Goal: Check status: Check status

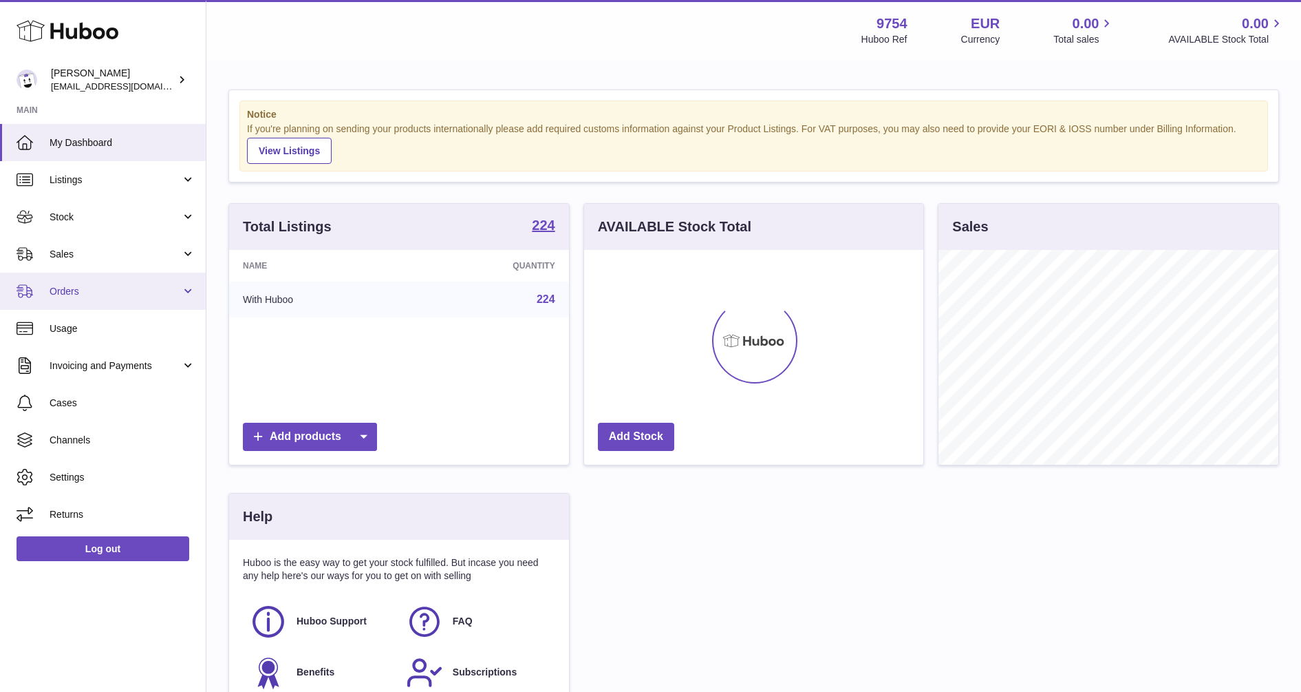
scroll to position [215, 344]
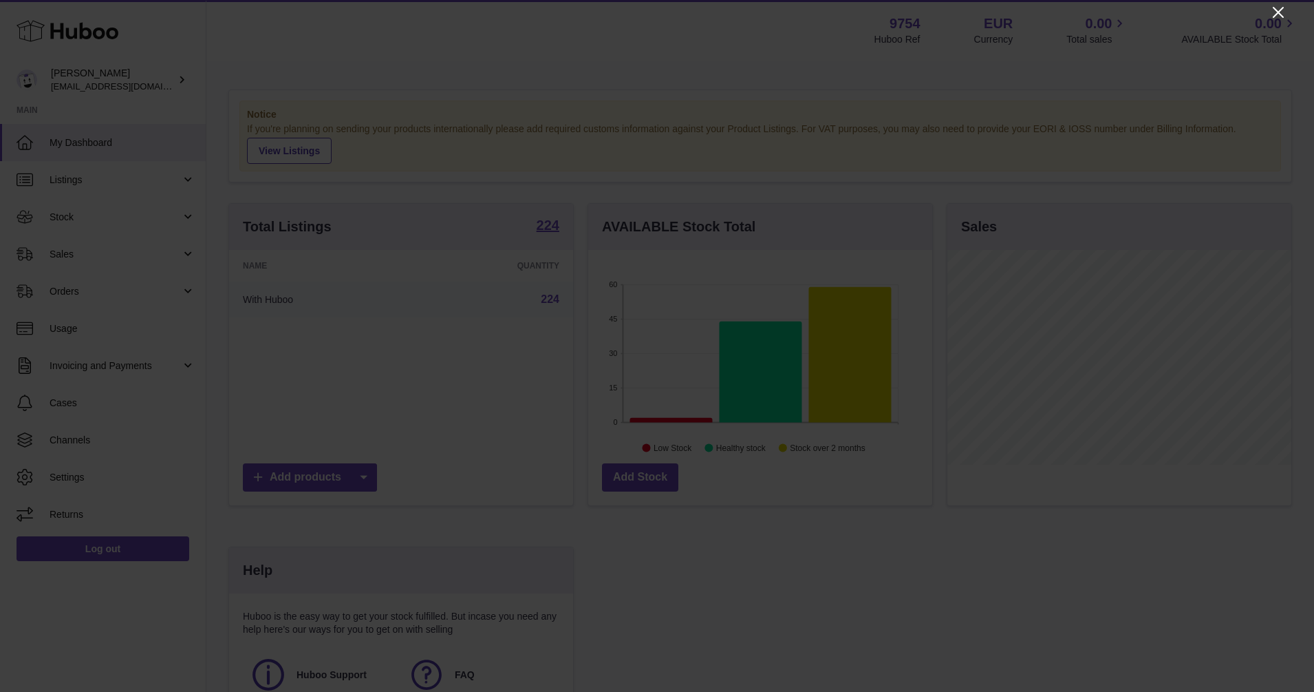
click at [1275, 17] on icon "Close" at bounding box center [1278, 12] width 11 height 11
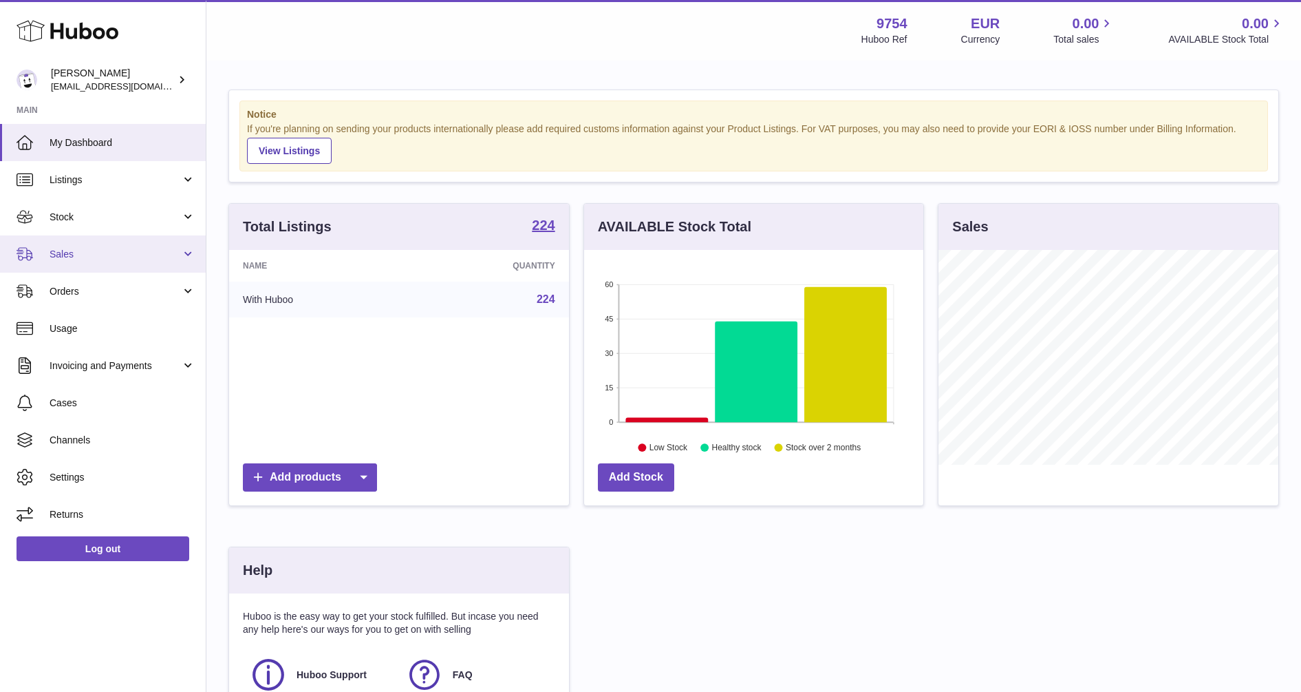
click at [68, 253] on span "Sales" at bounding box center [115, 254] width 131 height 13
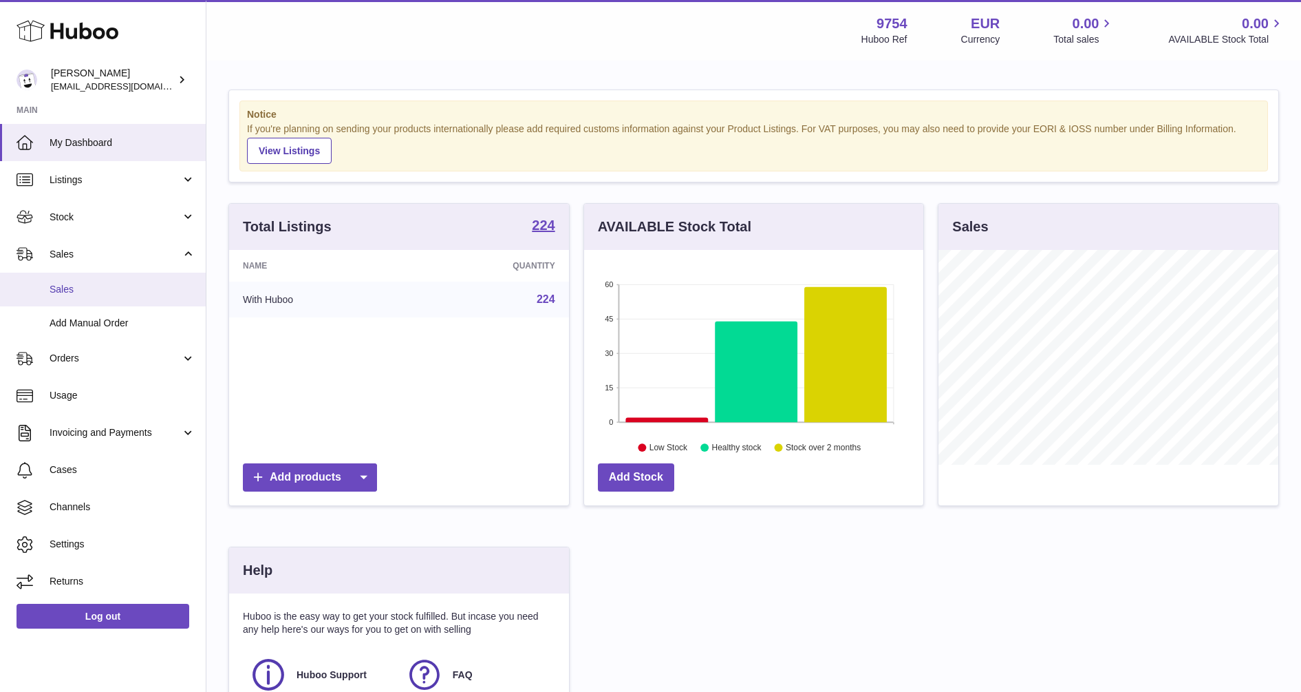
click at [74, 295] on span "Sales" at bounding box center [123, 289] width 146 height 13
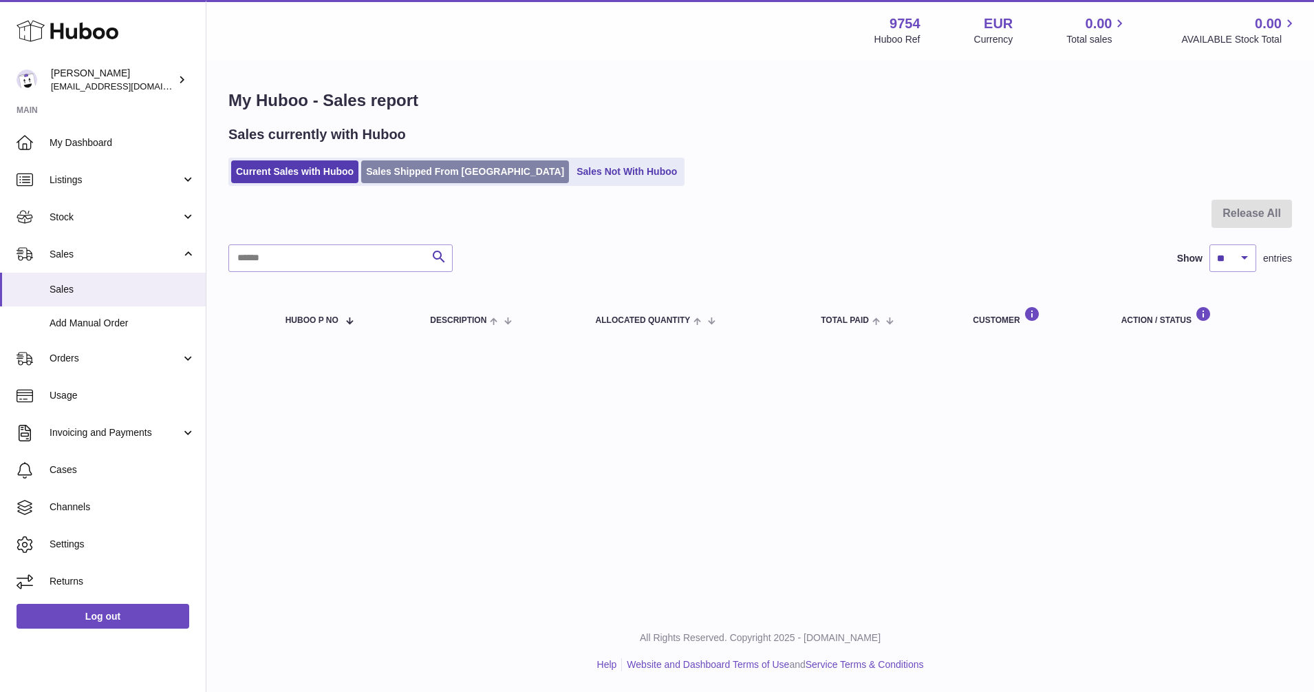
click at [468, 178] on link "Sales Shipped From [GEOGRAPHIC_DATA]" at bounding box center [465, 171] width 208 height 23
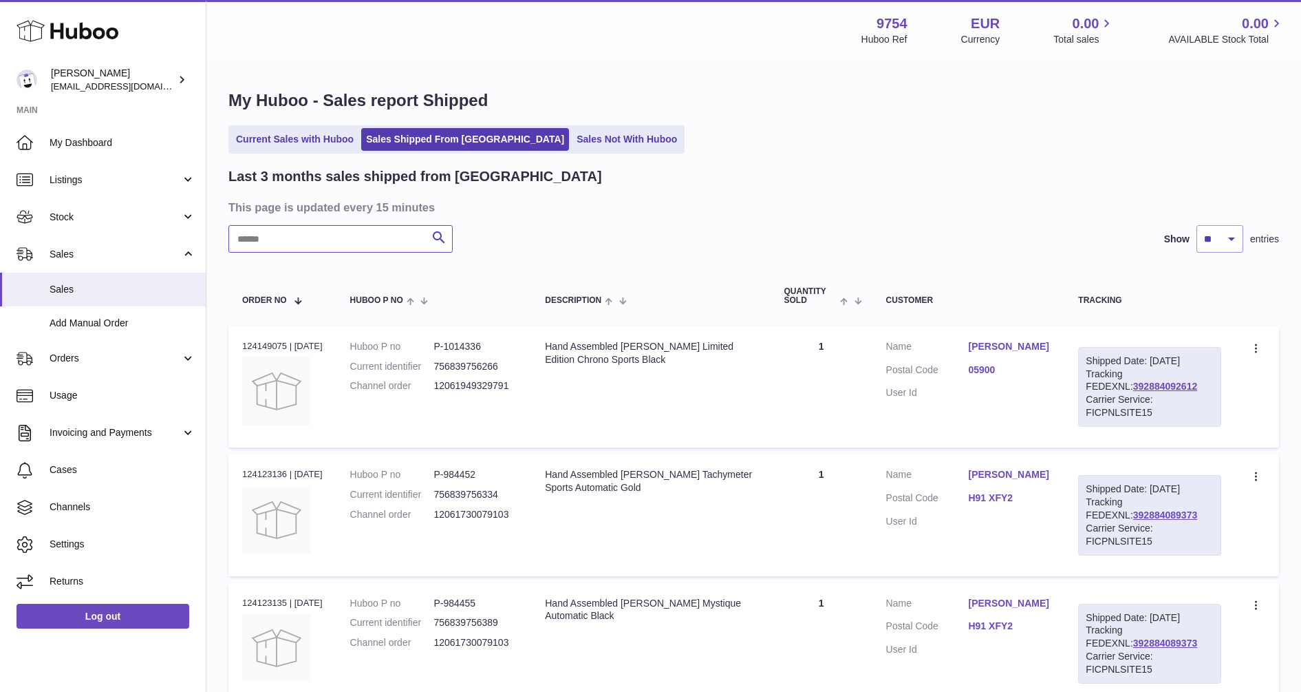
click at [302, 244] on input "text" at bounding box center [340, 239] width 224 height 28
paste input "**********"
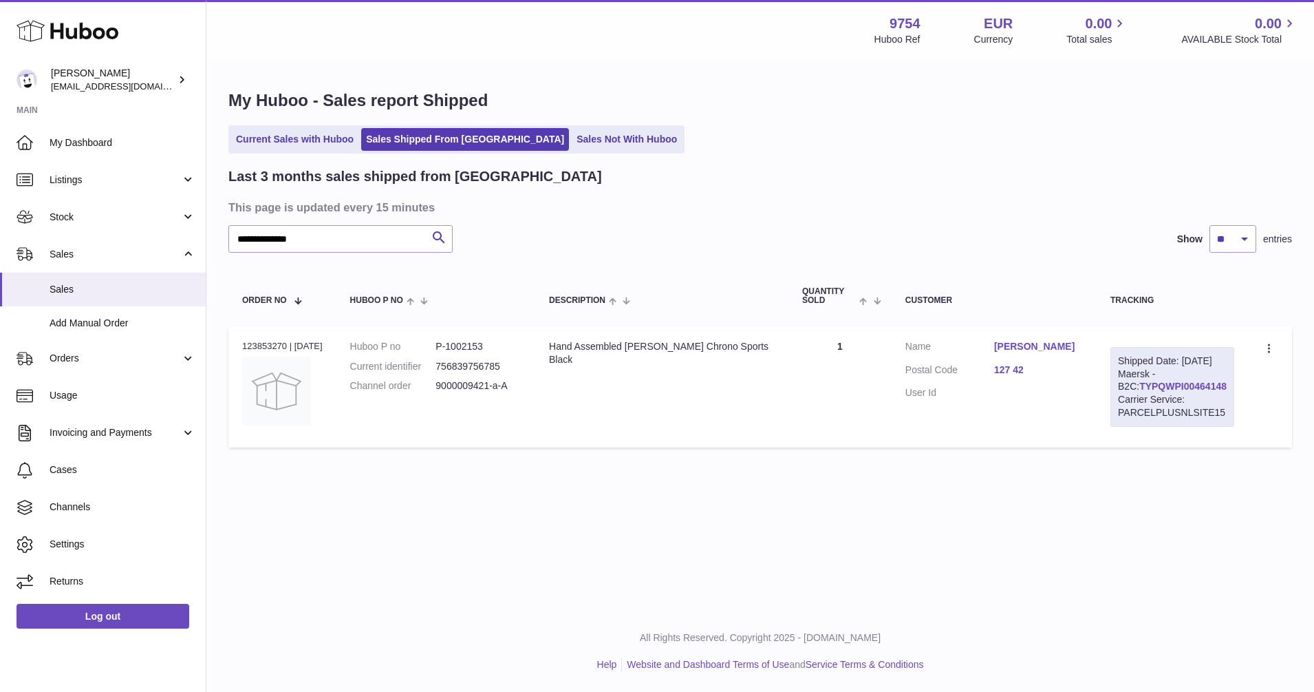
drag, startPoint x: 1210, startPoint y: 398, endPoint x: 1121, endPoint y: 396, distance: 88.8
click at [1121, 396] on div "Shipped Date: 2nd Sep 2025 Maersk - B2C: TYPQWPI00464148 Carrier Service: PARCE…" at bounding box center [1173, 387] width 124 height 80
copy link "TYPQWPI00464148"
drag, startPoint x: 332, startPoint y: 240, endPoint x: 150, endPoint y: 247, distance: 181.8
click at [150, 247] on div "**********" at bounding box center [657, 346] width 1314 height 692
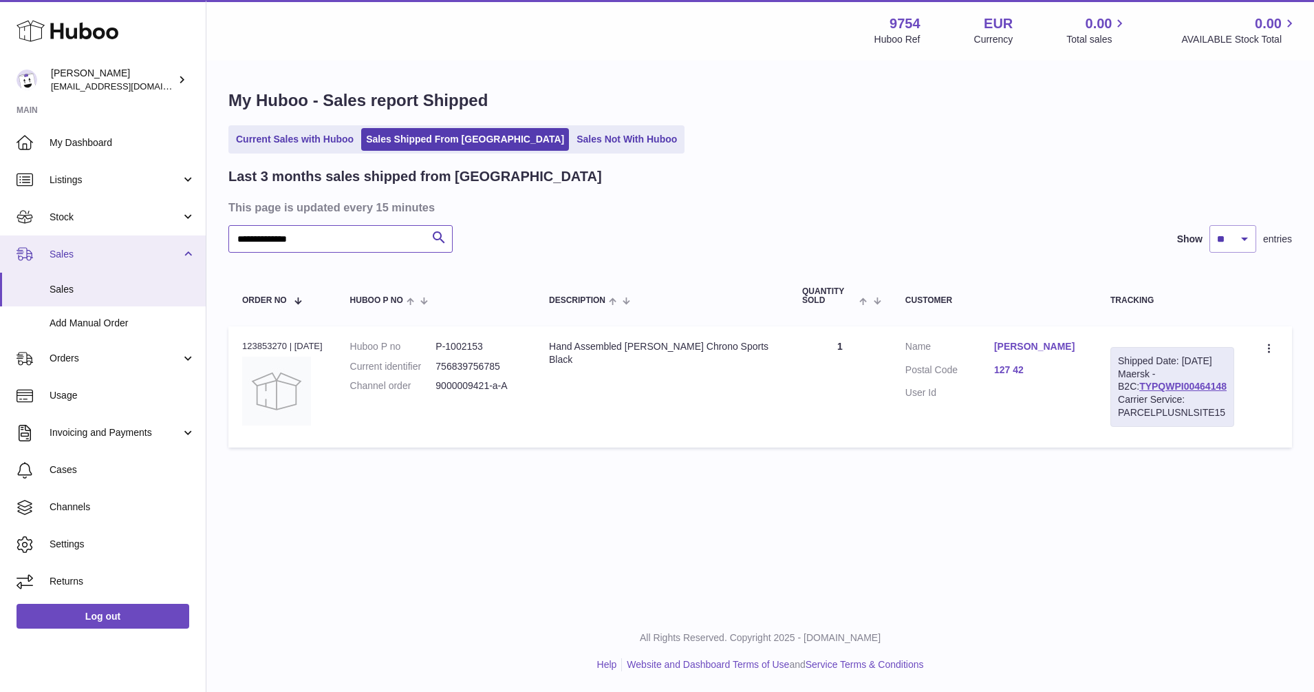
paste input "text"
drag, startPoint x: 1214, startPoint y: 400, endPoint x: 1112, endPoint y: 400, distance: 101.8
click at [1112, 400] on div "Shipped Date: 4th Sep 2025 Maersk - B2C: TYPQWPI00464959 Carrier Service: PARCE…" at bounding box center [1173, 387] width 124 height 80
copy link "TYPQWPI00464959"
drag, startPoint x: 186, startPoint y: 248, endPoint x: 162, endPoint y: 245, distance: 23.6
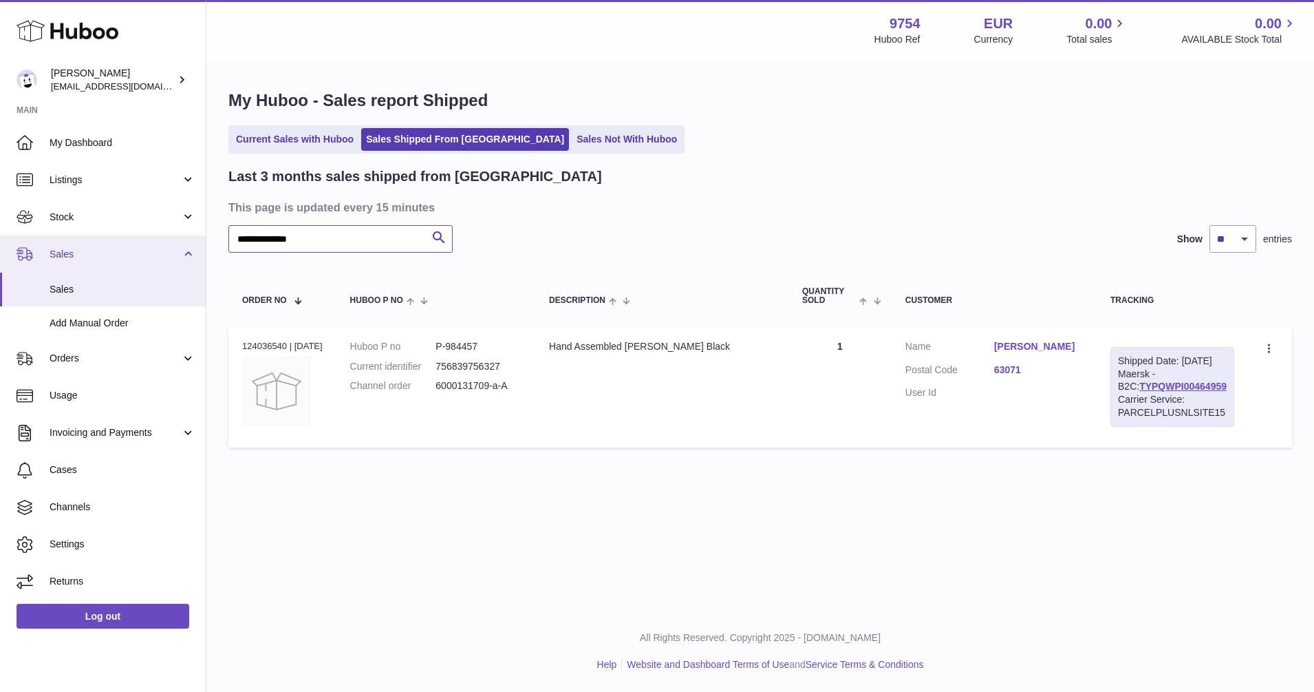
click at [162, 245] on div "**********" at bounding box center [657, 346] width 1314 height 692
paste input "text"
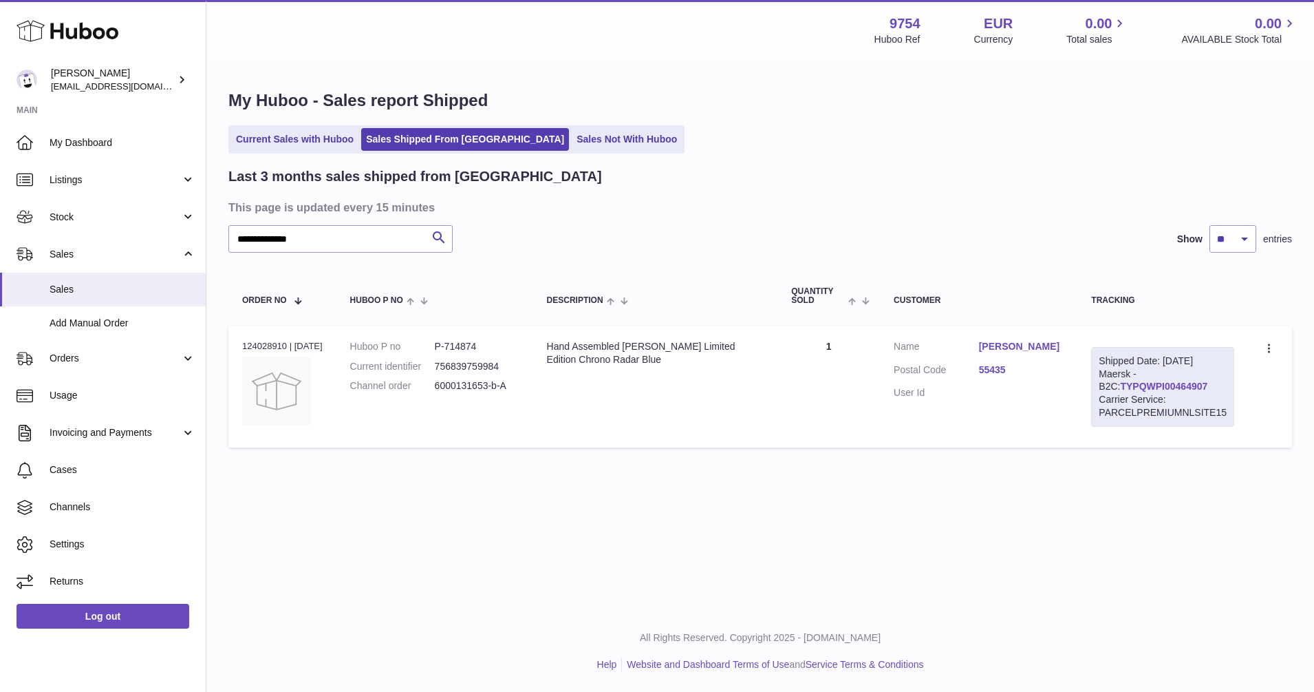
drag, startPoint x: 1190, startPoint y: 384, endPoint x: 1100, endPoint y: 384, distance: 90.1
click at [1100, 384] on div "Shipped Date: 3rd Sep 2025 Maersk - B2C: TYPQWPI00464907 Carrier Service: PARCE…" at bounding box center [1162, 387] width 143 height 80
copy link "TYPQWPI00464907"
drag, startPoint x: 348, startPoint y: 239, endPoint x: 66, endPoint y: 285, distance: 285.2
click at [66, 285] on div "**********" at bounding box center [657, 346] width 1314 height 692
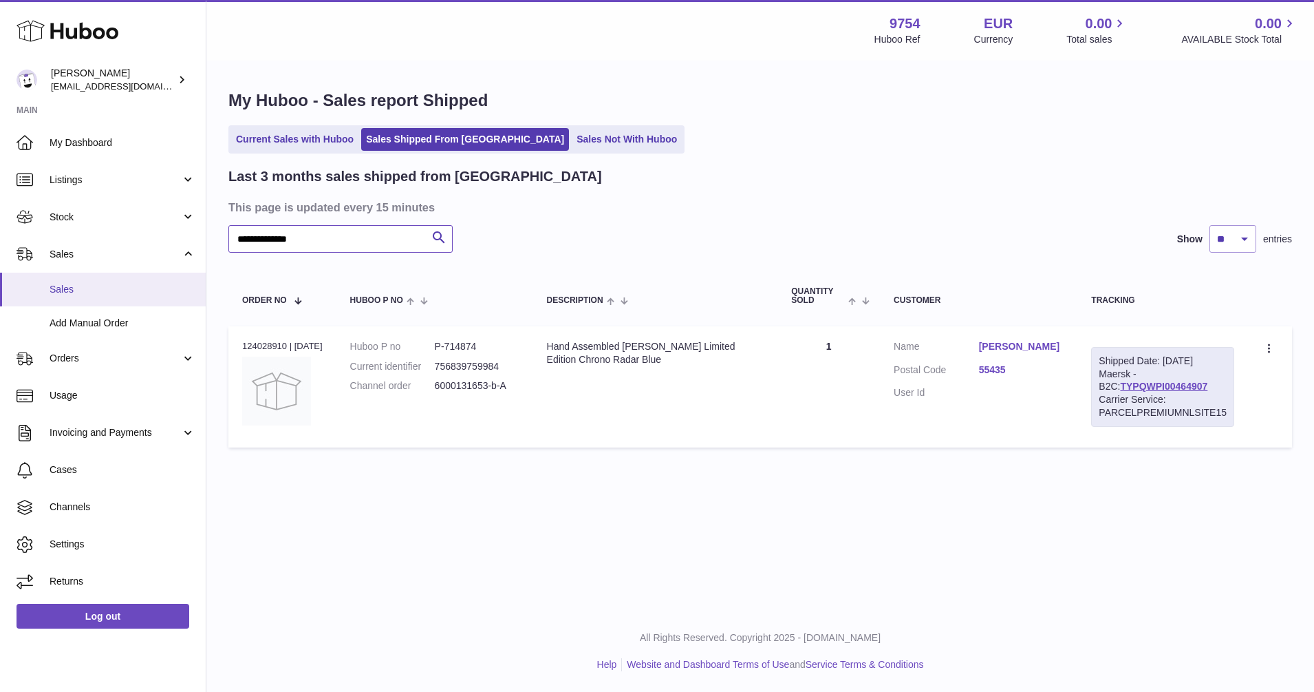
paste input "text"
type input "**********"
drag, startPoint x: 1212, startPoint y: 398, endPoint x: 1115, endPoint y: 402, distance: 96.4
click at [1115, 402] on div "Shipped Date: 3rd Sep 2025 Maersk - B2C: TYPQWPI00464439 Carrier Service: PARCE…" at bounding box center [1173, 387] width 124 height 80
copy link "TYPQWPI00464439"
